Goal: Task Accomplishment & Management: Use online tool/utility

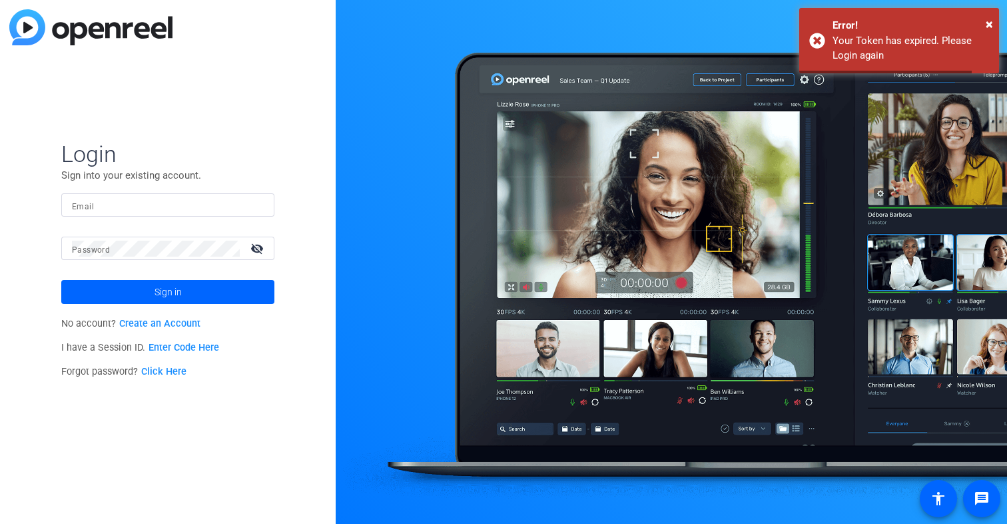
type input "[EMAIL_ADDRESS][DOMAIN_NAME]"
click at [145, 289] on span at bounding box center [167, 292] width 213 height 32
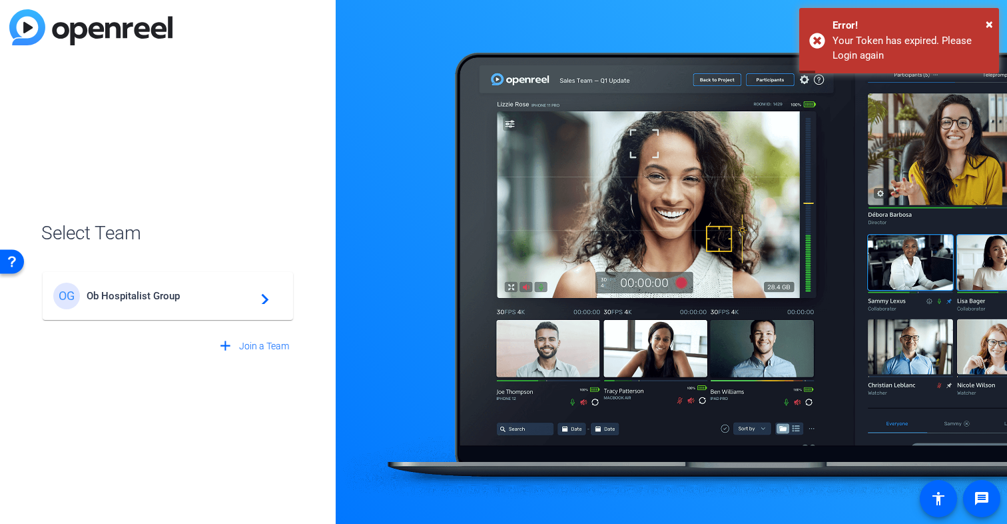
click at [157, 300] on span "Ob Hospitalist Group" at bounding box center [170, 296] width 167 height 12
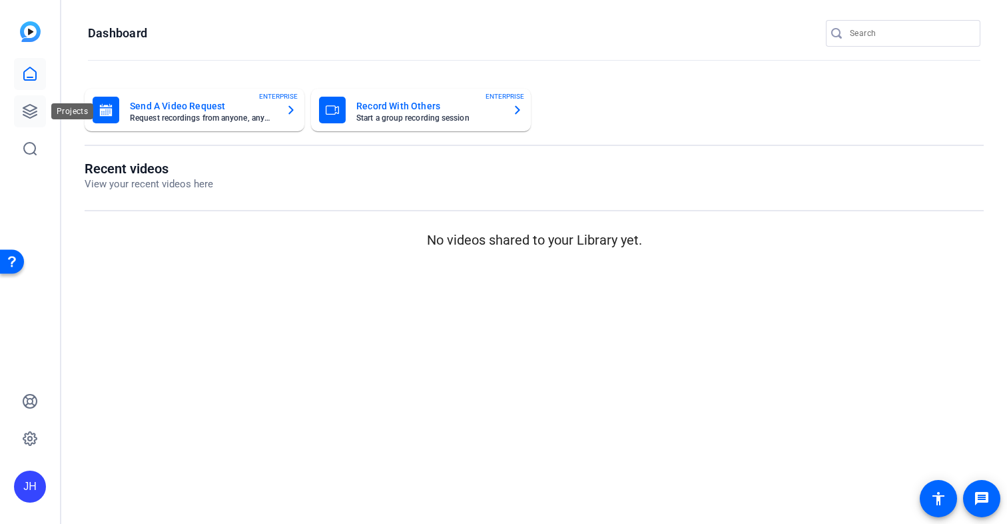
click at [38, 119] on link at bounding box center [30, 111] width 32 height 32
